Goal: Check status

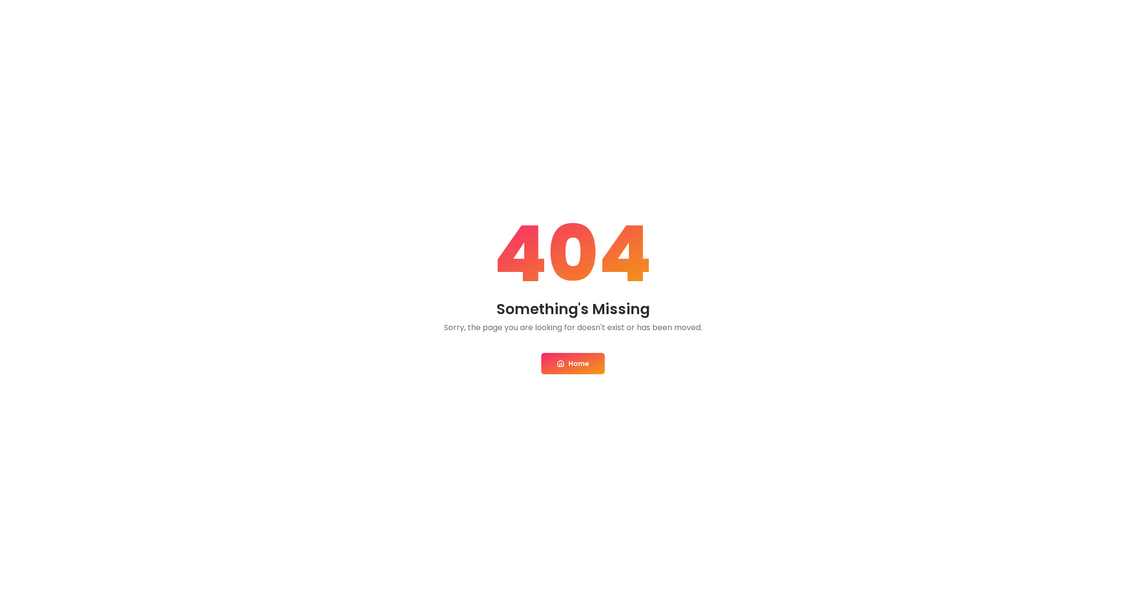
click at [588, 362] on link "Home" at bounding box center [572, 363] width 63 height 21
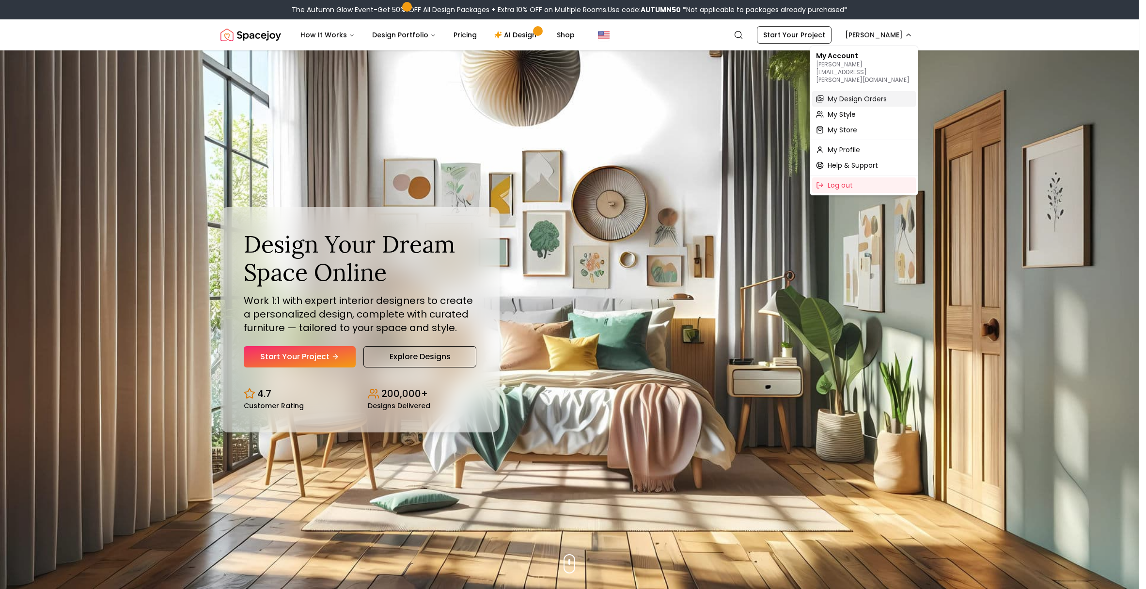
click at [849, 94] on span "My Design Orders" at bounding box center [857, 99] width 59 height 10
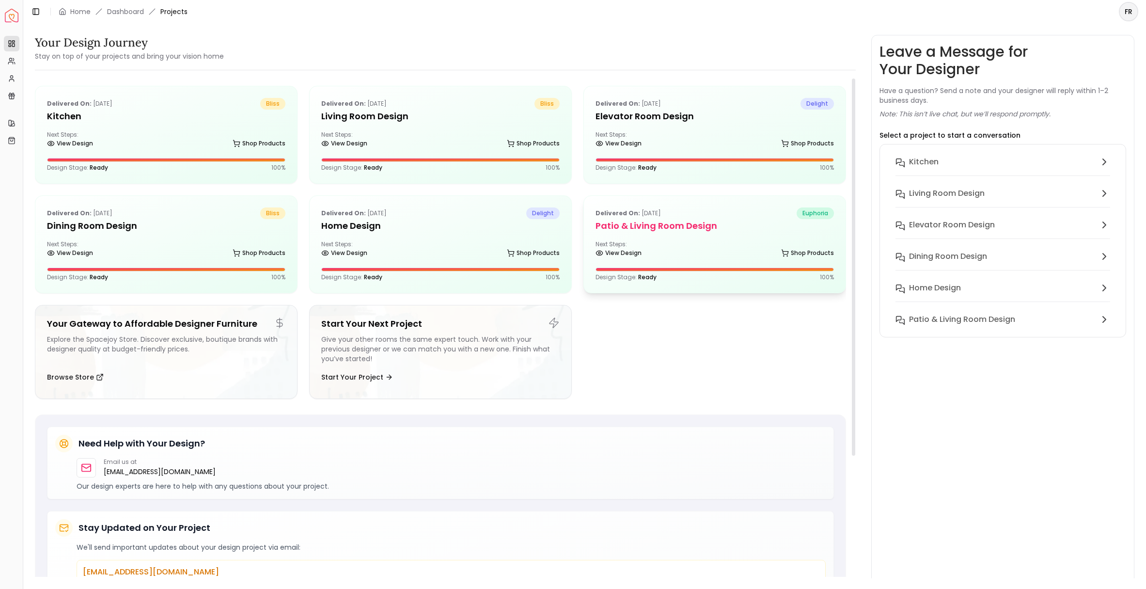
click at [701, 235] on div "Delivered on: [DATE] euphoria Patio & Living Room Design Next Steps: View Desig…" at bounding box center [715, 244] width 262 height 97
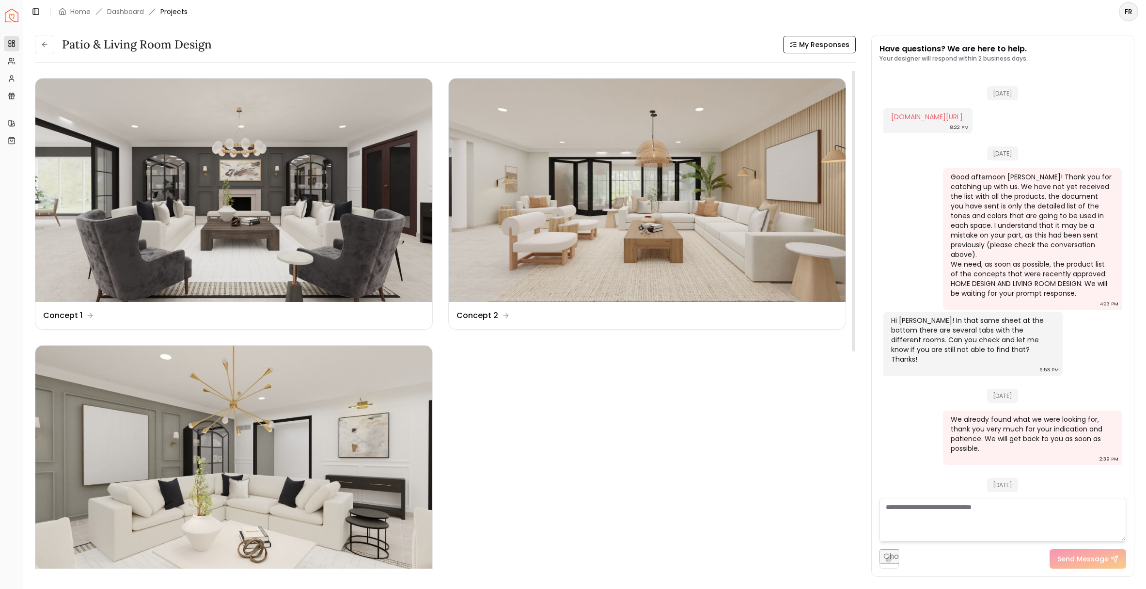
scroll to position [1797, 0]
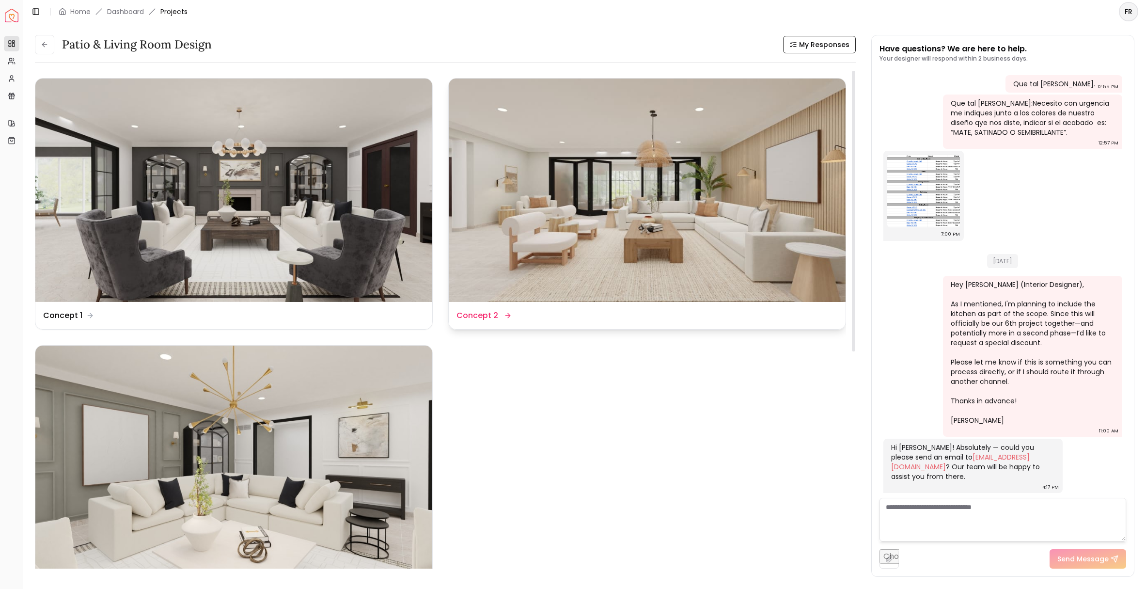
click at [682, 268] on img at bounding box center [647, 190] width 397 height 223
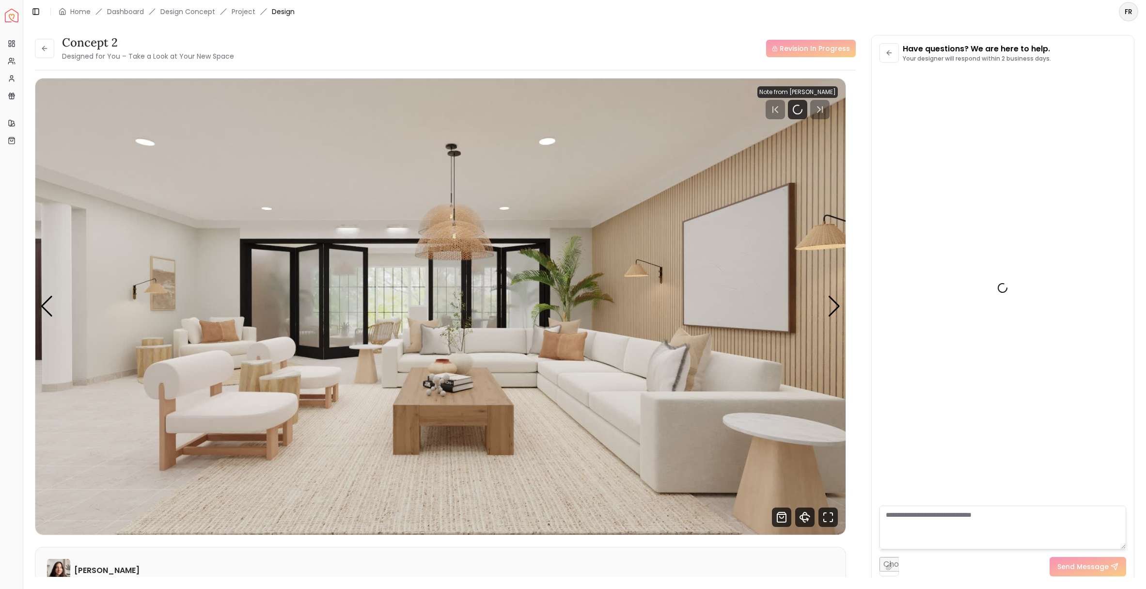
scroll to position [1789, 0]
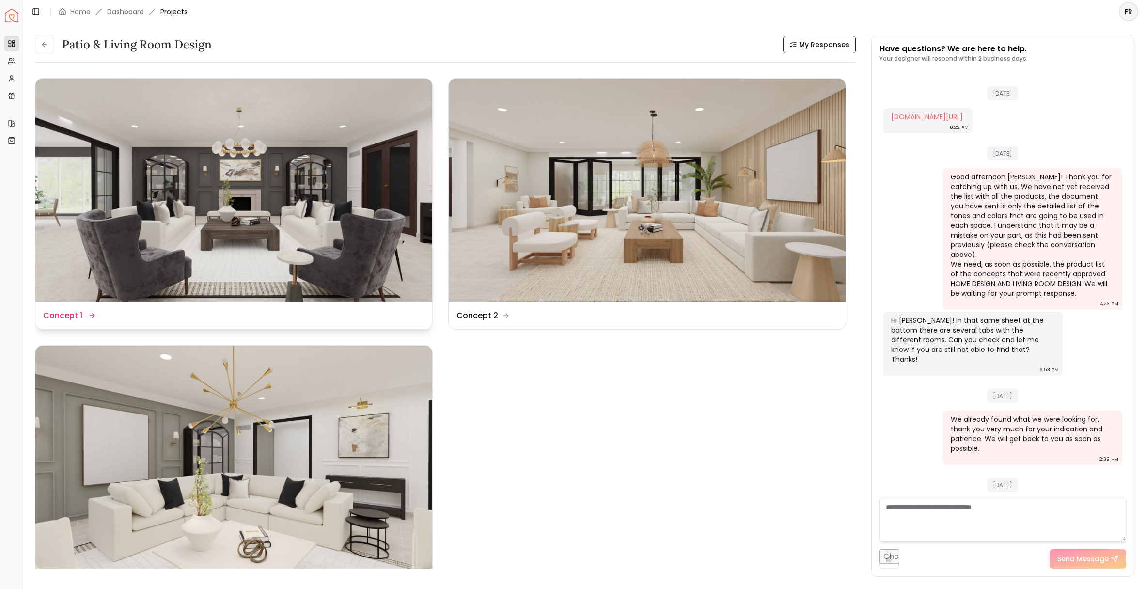
scroll to position [1797, 0]
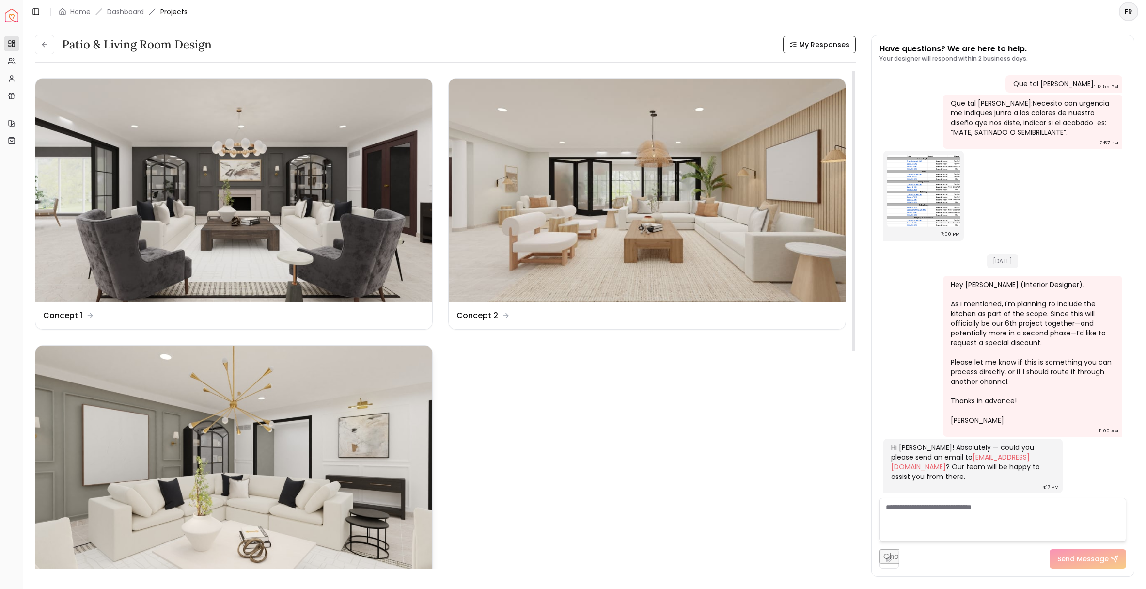
click at [243, 456] on img at bounding box center [233, 457] width 397 height 223
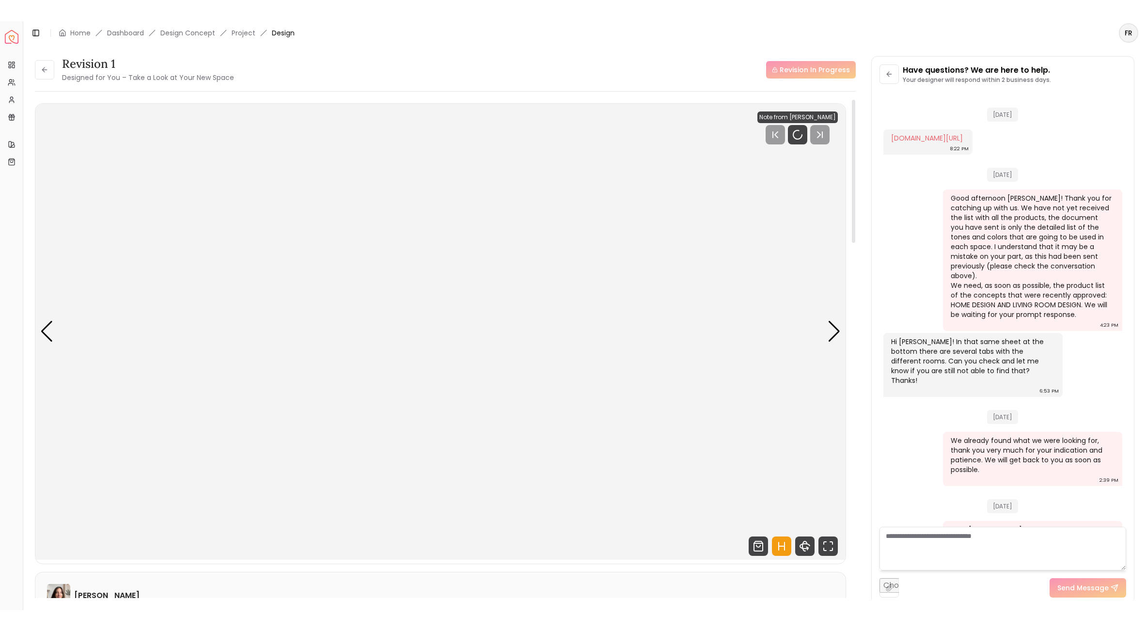
scroll to position [1789, 0]
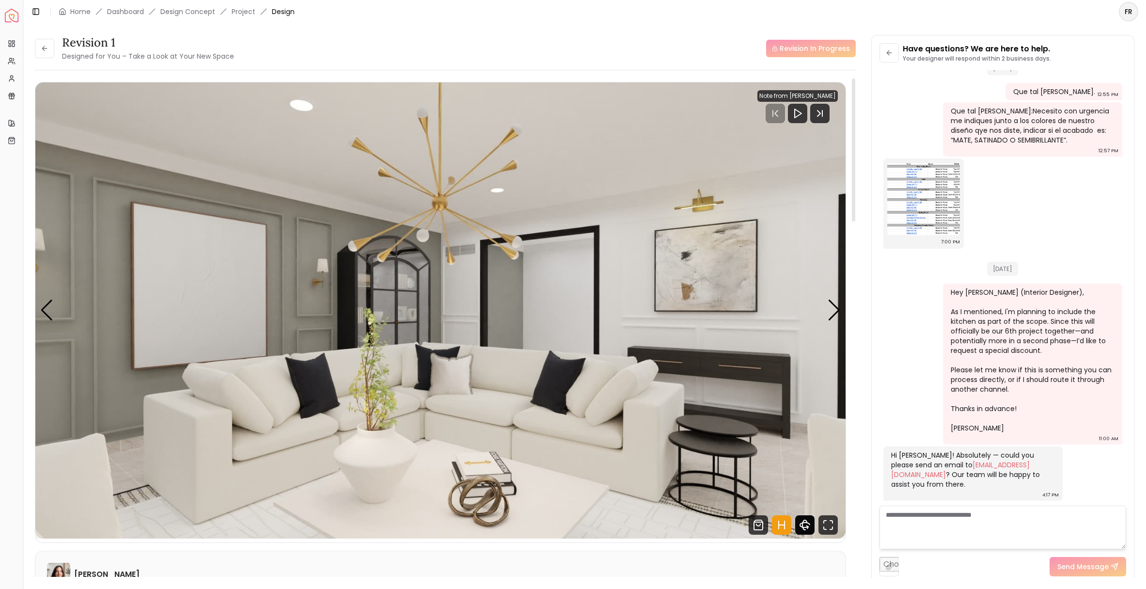
click at [802, 525] on icon "360 View" at bounding box center [804, 524] width 19 height 19
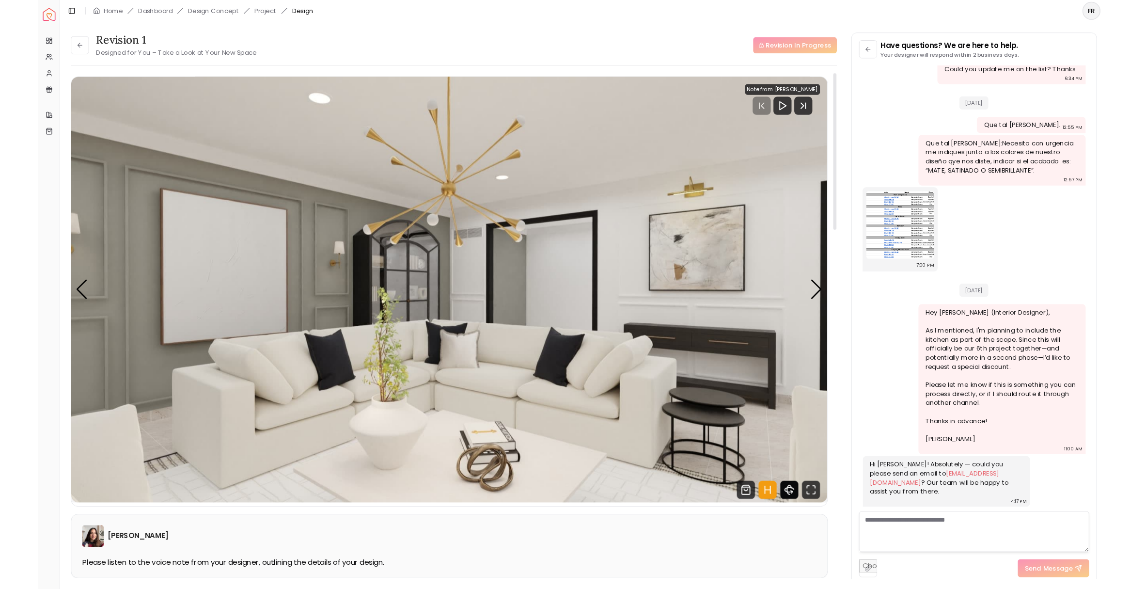
scroll to position [1612, 0]
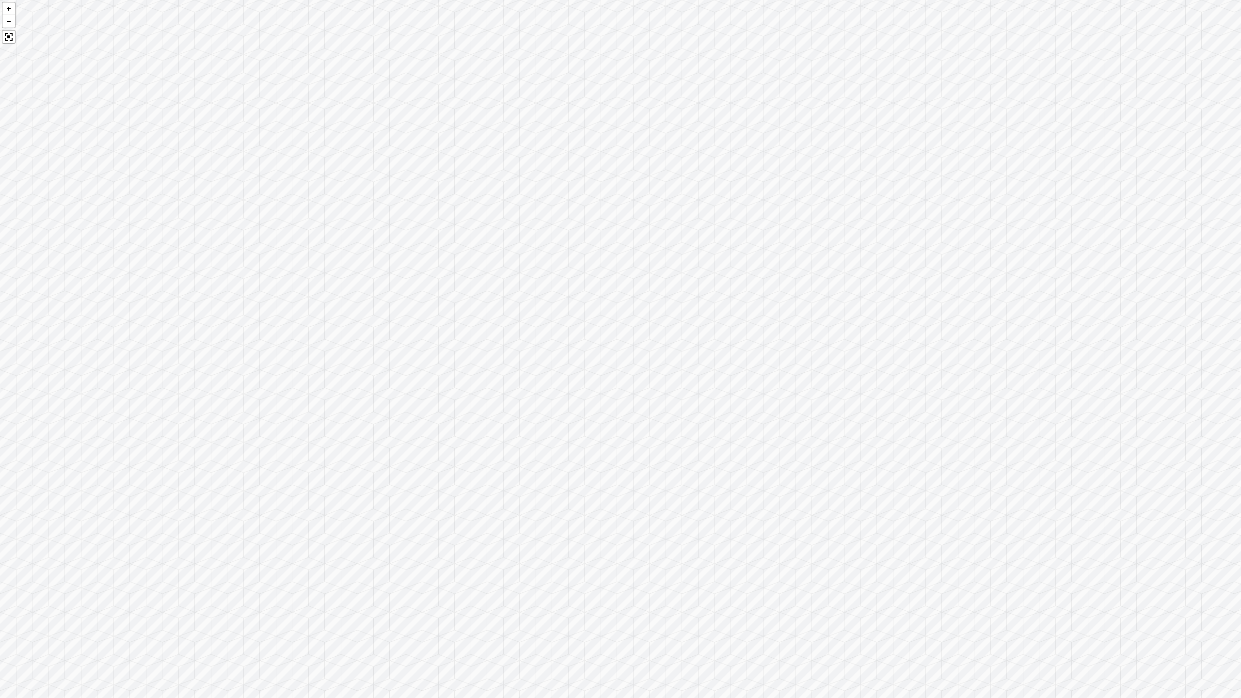
click at [184, 52] on div at bounding box center [620, 349] width 1241 height 698
click at [9, 38] on div at bounding box center [9, 37] width 14 height 14
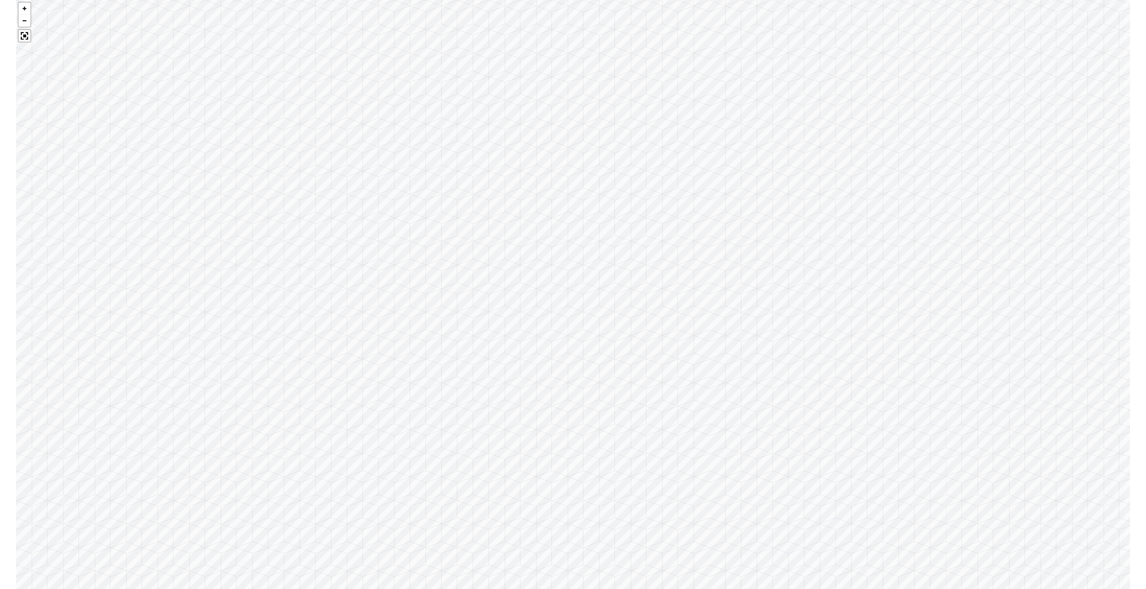
scroll to position [1789, 0]
